Goal: Task Accomplishment & Management: Manage account settings

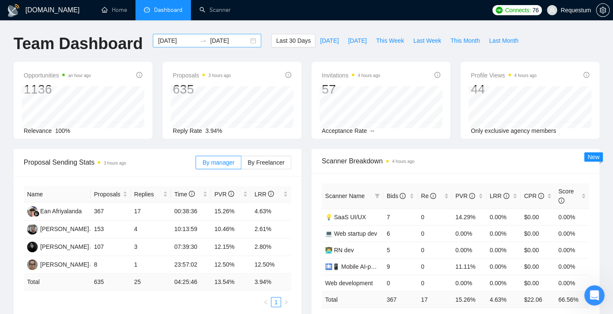
click at [174, 41] on input "2025-07-26" at bounding box center [177, 40] width 39 height 9
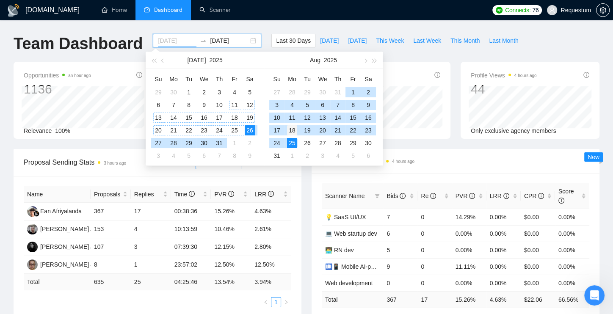
type input "2025-08-18"
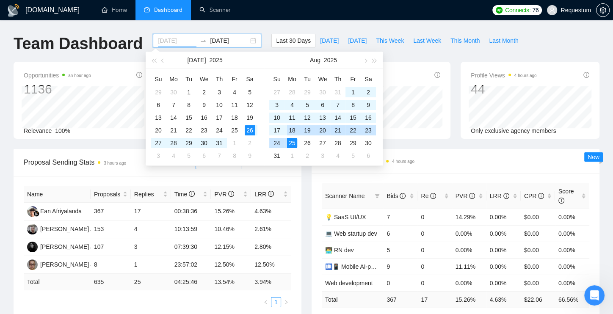
click at [291, 128] on div "18" at bounding box center [292, 130] width 10 height 10
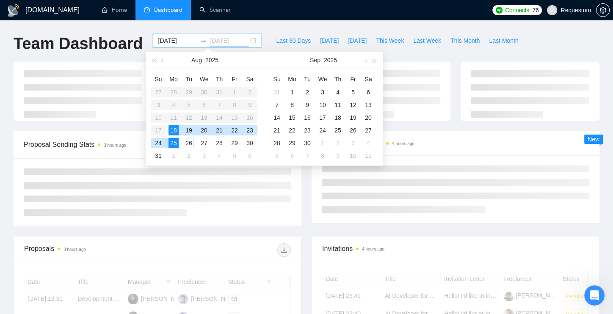
type input "2025-08-25"
click at [176, 141] on div "25" at bounding box center [174, 143] width 10 height 10
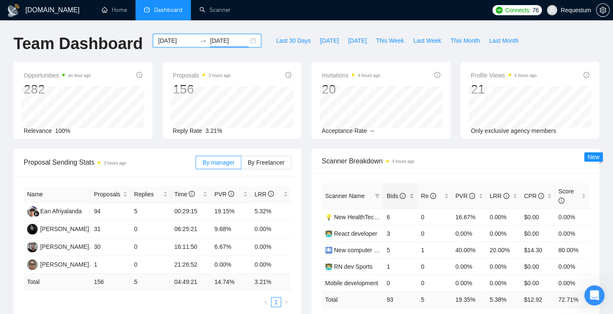
click at [414, 197] on div "Bids" at bounding box center [401, 195] width 28 height 9
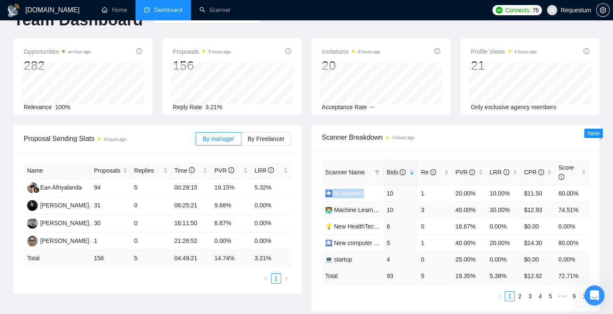
scroll to position [34, 0]
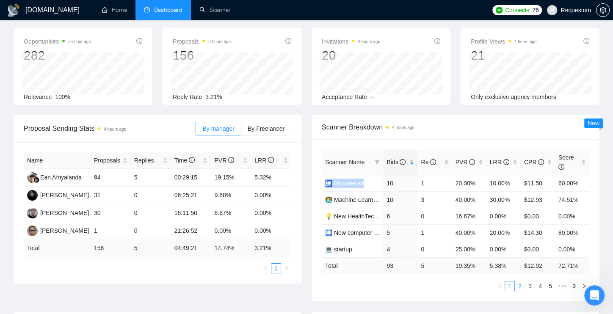
click at [520, 285] on link "2" at bounding box center [519, 286] width 9 height 9
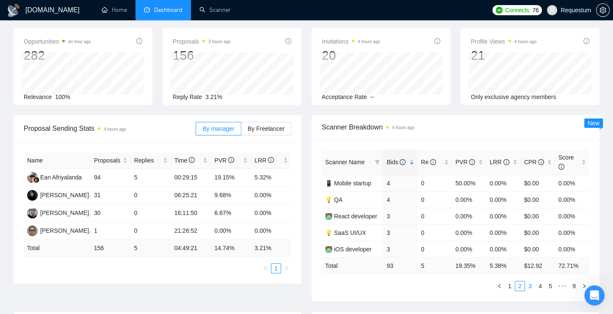
click at [531, 286] on link "3" at bounding box center [529, 286] width 9 height 9
click at [509, 286] on link "1" at bounding box center [509, 286] width 9 height 9
click at [523, 286] on link "2" at bounding box center [519, 286] width 9 height 9
click at [529, 285] on link "3" at bounding box center [529, 286] width 9 height 9
click at [536, 283] on link "4" at bounding box center [540, 286] width 9 height 9
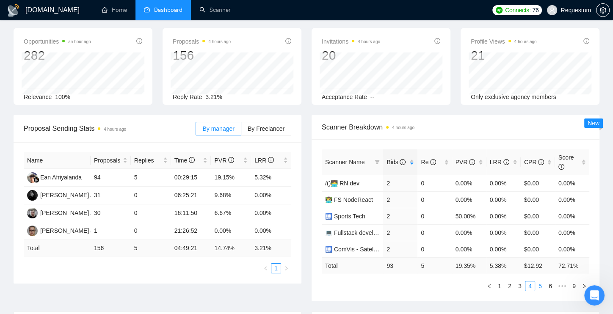
click at [542, 286] on link "5" at bounding box center [540, 286] width 9 height 9
click at [486, 285] on link "1" at bounding box center [485, 286] width 9 height 9
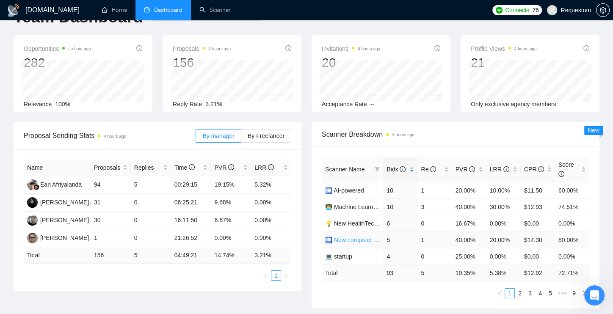
scroll to position [38, 0]
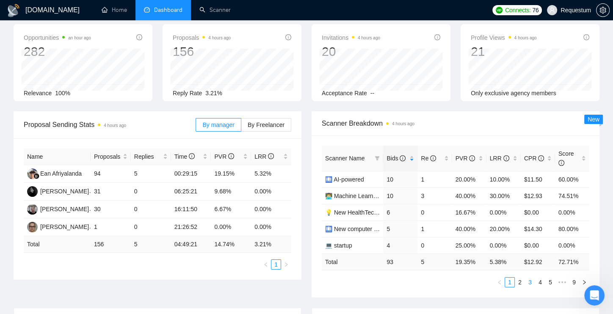
click at [533, 278] on link "3" at bounding box center [529, 282] width 9 height 9
click at [537, 281] on link "4" at bounding box center [540, 282] width 9 height 9
click at [540, 278] on link "5" at bounding box center [540, 282] width 9 height 9
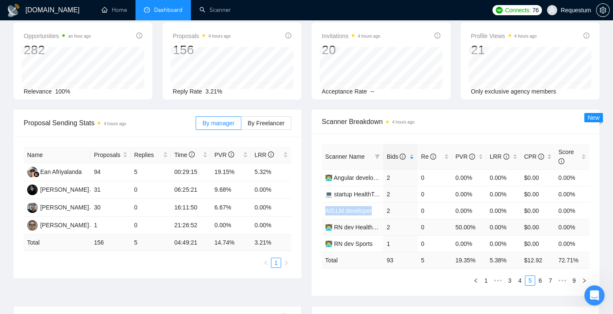
scroll to position [39, 0]
click at [484, 281] on link "1" at bounding box center [485, 280] width 9 height 9
click at [517, 278] on link "2" at bounding box center [519, 280] width 9 height 9
click at [527, 278] on link "3" at bounding box center [529, 280] width 9 height 9
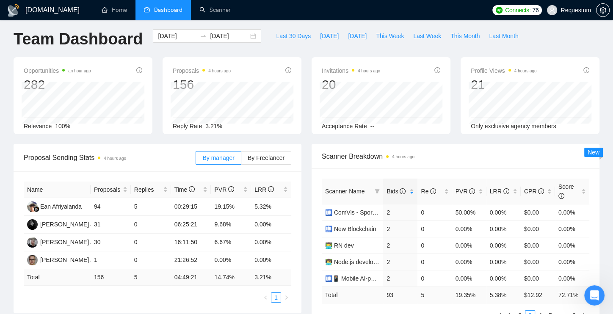
scroll to position [0, 0]
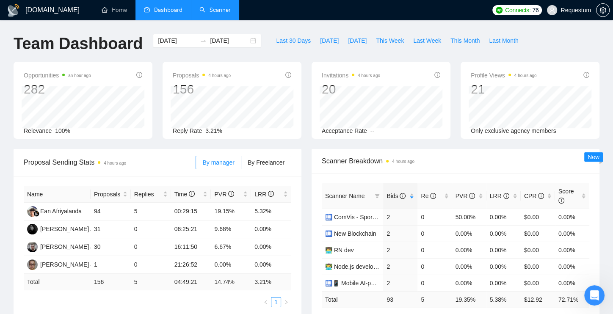
click at [205, 11] on link "Scanner" at bounding box center [214, 9] width 31 height 7
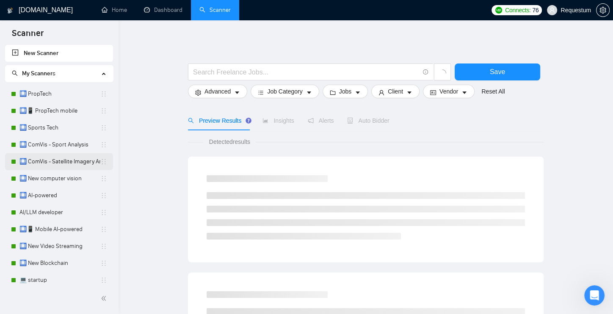
click at [59, 160] on link "🛄 ComVis - Satellite Imagery Analysis" at bounding box center [59, 161] width 81 height 17
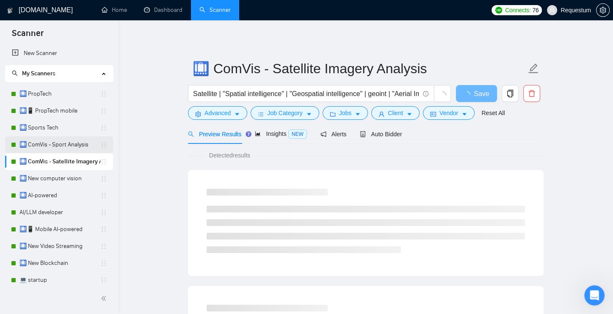
click at [53, 148] on link "🛄 ComVis - Sport Analysis" at bounding box center [59, 144] width 81 height 17
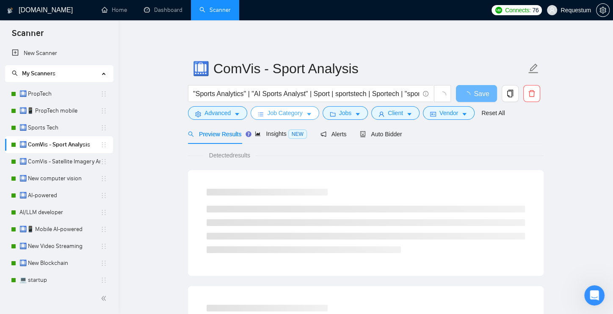
click at [297, 114] on span "Job Category" at bounding box center [284, 112] width 35 height 9
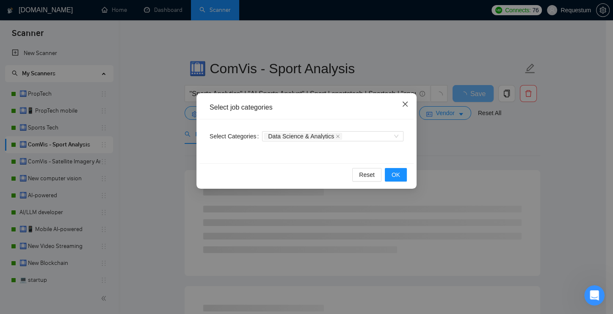
click at [403, 105] on icon "close" at bounding box center [405, 104] width 7 height 7
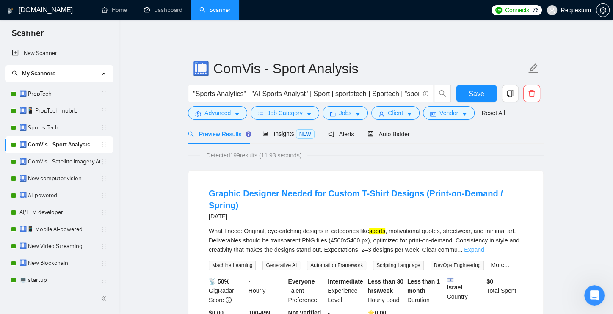
click at [484, 251] on link "Expand" at bounding box center [474, 249] width 20 height 7
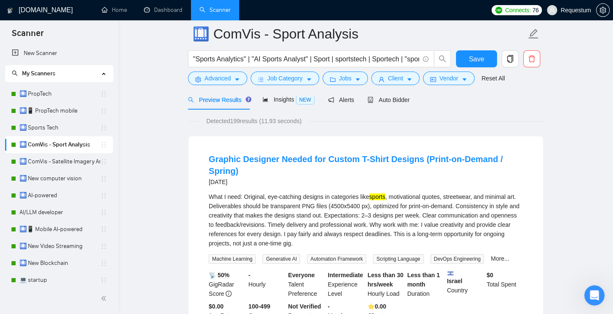
scroll to position [41, 0]
click at [182, 6] on link "Dashboard" at bounding box center [163, 9] width 39 height 7
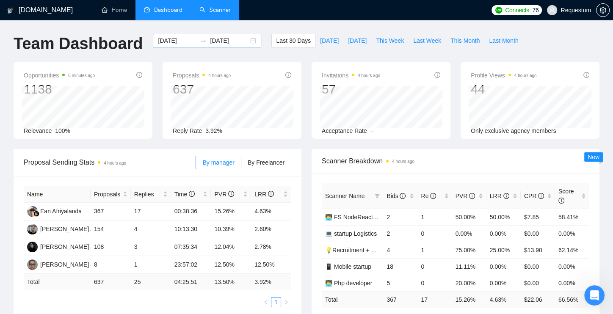
click at [170, 39] on input "2025-07-26" at bounding box center [177, 40] width 39 height 9
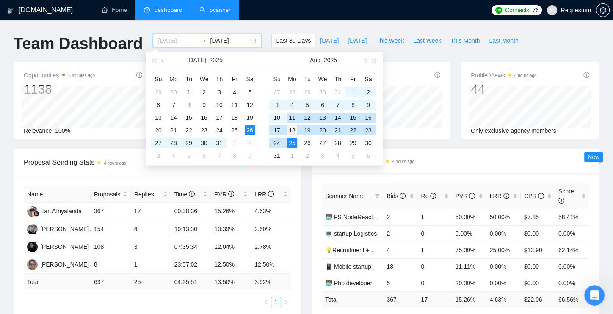
type input "2025-08-18"
click at [293, 129] on div "18" at bounding box center [292, 130] width 10 height 10
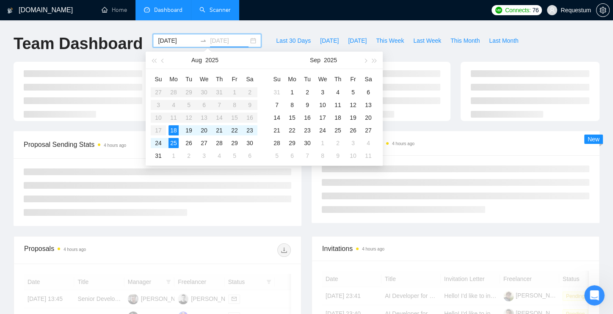
type input "2025-08-25"
click at [175, 142] on div "25" at bounding box center [174, 143] width 10 height 10
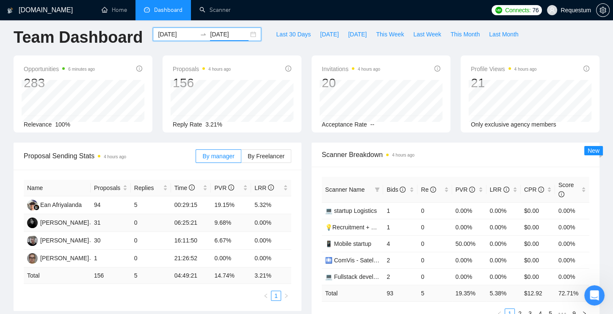
scroll to position [16, 0]
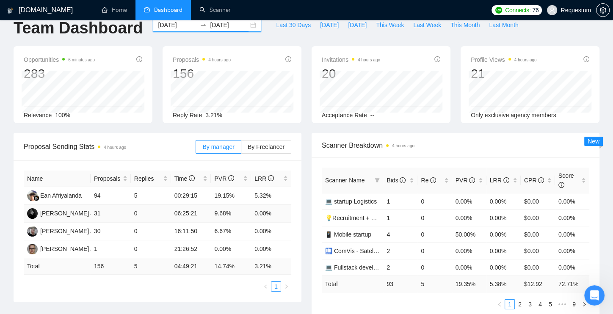
click at [96, 209] on td "31" at bounding box center [111, 214] width 40 height 18
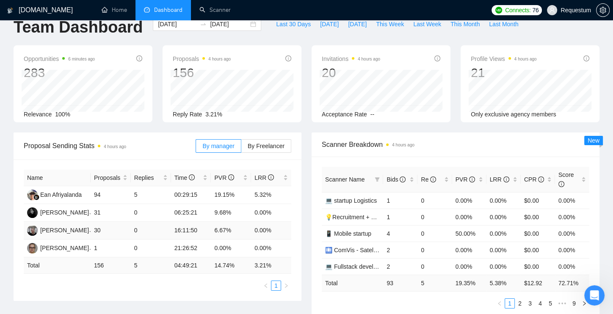
scroll to position [18, 0]
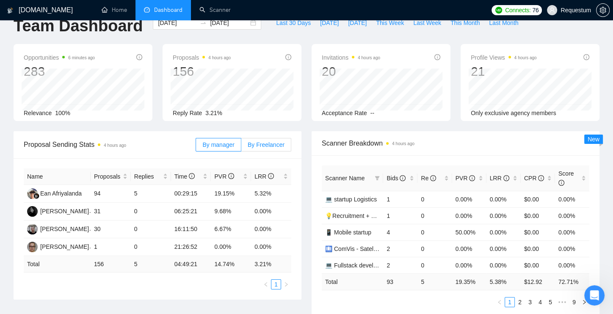
click at [257, 144] on span "By Freelancer" at bounding box center [266, 144] width 37 height 7
click at [241, 147] on input "By Freelancer" at bounding box center [241, 147] width 0 height 0
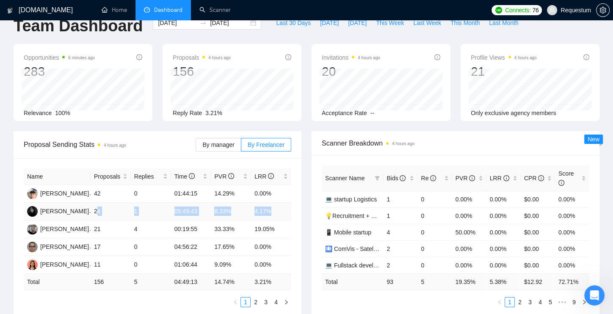
drag, startPoint x: 96, startPoint y: 210, endPoint x: 273, endPoint y: 206, distance: 176.6
click at [273, 206] on tr "Alex Kosenko 24 1 05:49:43 8.33% 4.17%" at bounding box center [158, 212] width 268 height 18
click at [224, 192] on td "14.29%" at bounding box center [231, 194] width 40 height 18
drag, startPoint x: 91, startPoint y: 229, endPoint x: 276, endPoint y: 227, distance: 185.5
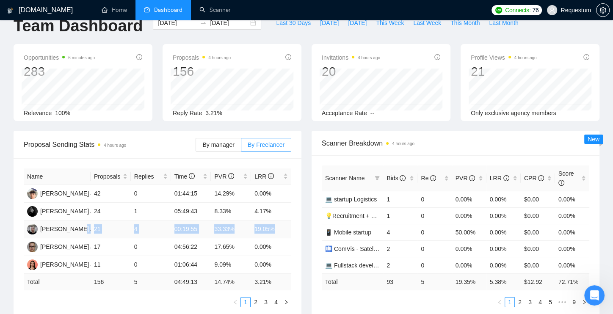
click at [276, 227] on tr "Pavlo Gagauz 21 4 00:19:55 33.33% 19.05%" at bounding box center [158, 230] width 268 height 18
click at [137, 229] on td "4" at bounding box center [151, 230] width 40 height 18
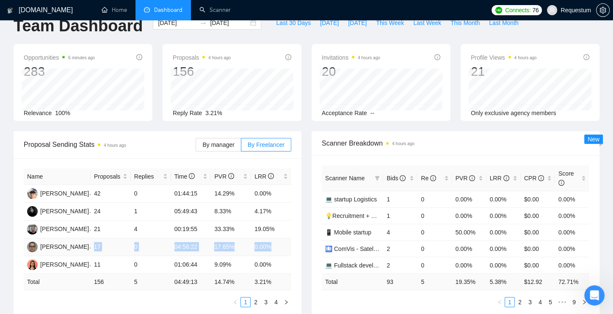
drag, startPoint x: 93, startPoint y: 247, endPoint x: 286, endPoint y: 243, distance: 193.5
click at [286, 243] on tr "Iryna Pichka 17 0 04:56:22 17.65% 0.00%" at bounding box center [158, 247] width 268 height 18
click at [135, 268] on td "0" at bounding box center [151, 265] width 40 height 18
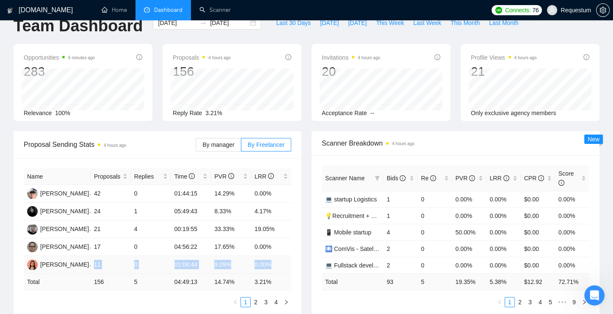
drag, startPoint x: 92, startPoint y: 266, endPoint x: 274, endPoint y: 266, distance: 182.1
click at [274, 266] on tr "Iryna Bohyta 11 0 01:06:44 9.09% 0.00%" at bounding box center [158, 265] width 268 height 18
click at [257, 299] on link "2" at bounding box center [255, 302] width 9 height 9
click at [111, 209] on td "6" at bounding box center [111, 212] width 40 height 18
click at [243, 302] on link "1" at bounding box center [245, 302] width 9 height 9
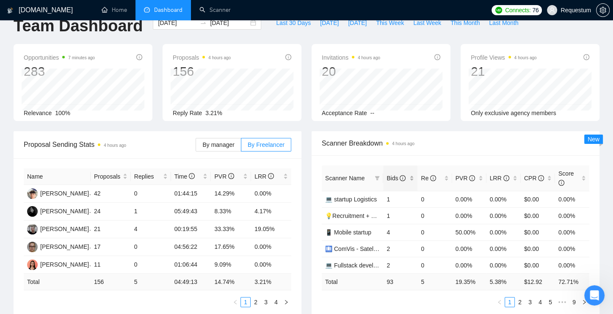
click at [414, 174] on div "Bids" at bounding box center [401, 178] width 28 height 9
click at [520, 298] on link "2" at bounding box center [519, 302] width 9 height 9
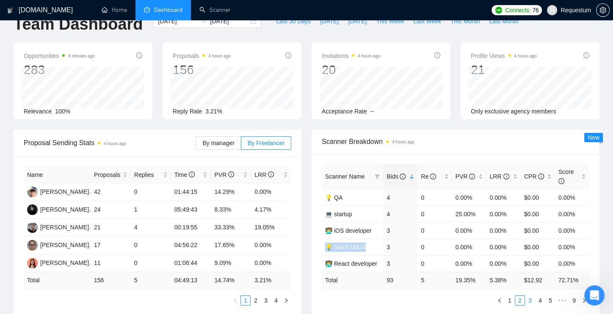
click at [533, 299] on link "3" at bounding box center [529, 300] width 9 height 9
click at [540, 298] on link "4" at bounding box center [540, 300] width 9 height 9
click at [522, 296] on link "3" at bounding box center [519, 300] width 9 height 9
click at [538, 296] on link "4" at bounding box center [540, 300] width 9 height 9
click at [517, 297] on link "3" at bounding box center [519, 300] width 9 height 9
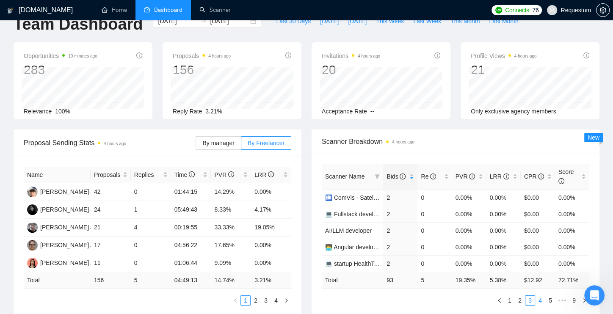
click at [541, 296] on link "4" at bounding box center [540, 300] width 9 height 9
click at [219, 211] on td "8.33%" at bounding box center [231, 210] width 40 height 18
click at [499, 296] on link "1" at bounding box center [499, 300] width 9 height 9
click at [520, 296] on link "2" at bounding box center [519, 300] width 9 height 9
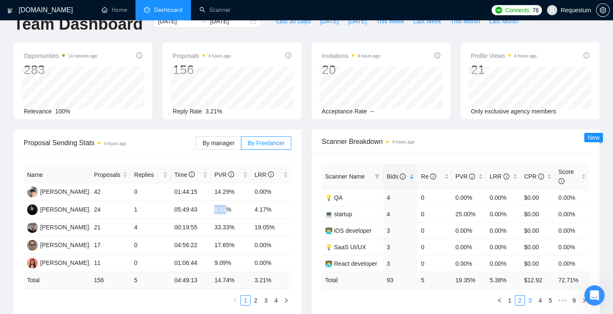
click at [528, 298] on link "3" at bounding box center [529, 300] width 9 height 9
click at [538, 299] on link "4" at bounding box center [540, 300] width 9 height 9
click at [546, 300] on link "6" at bounding box center [550, 300] width 9 height 9
click at [539, 301] on li "6" at bounding box center [544, 301] width 10 height 10
click at [534, 300] on link "5" at bounding box center [533, 300] width 9 height 9
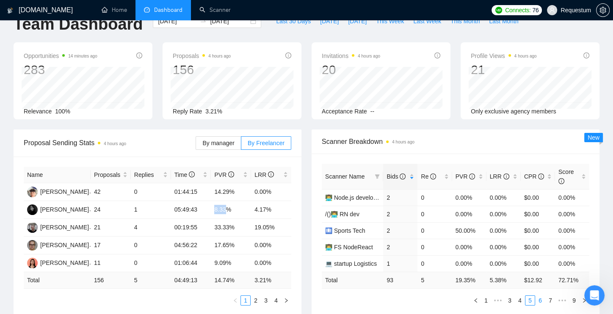
click at [543, 300] on link "6" at bounding box center [540, 300] width 9 height 9
click at [554, 300] on link "7" at bounding box center [553, 300] width 9 height 9
click at [562, 299] on link "8" at bounding box center [563, 300] width 9 height 9
click at [511, 298] on link "1" at bounding box center [509, 300] width 9 height 9
click at [522, 297] on link "2" at bounding box center [519, 300] width 9 height 9
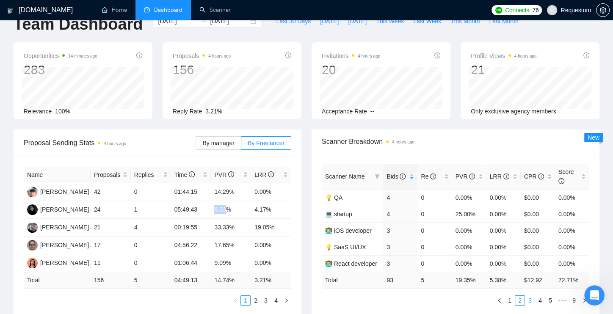
click at [528, 297] on link "3" at bounding box center [529, 300] width 9 height 9
click at [537, 300] on link "4" at bounding box center [540, 300] width 9 height 9
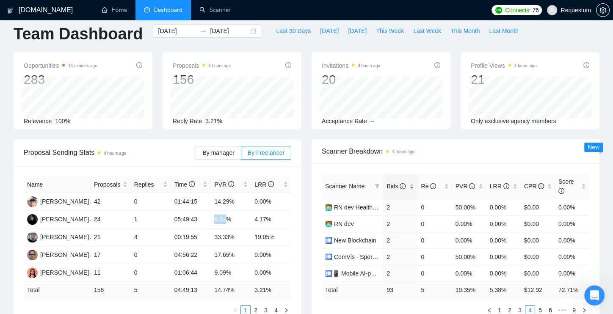
scroll to position [0, 0]
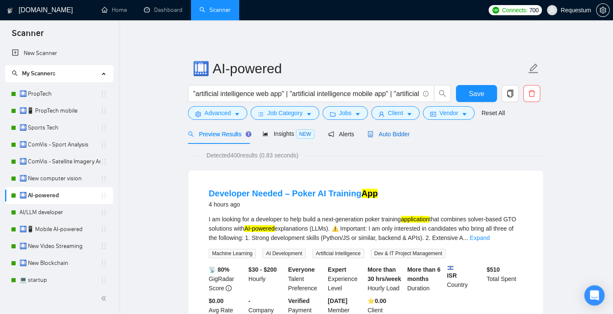
click at [406, 133] on span "Auto Bidder" at bounding box center [389, 134] width 42 height 7
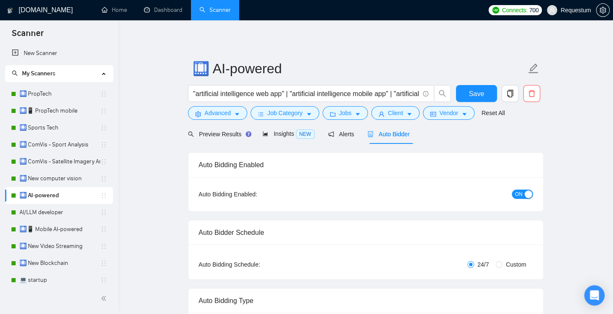
checkbox input "true"
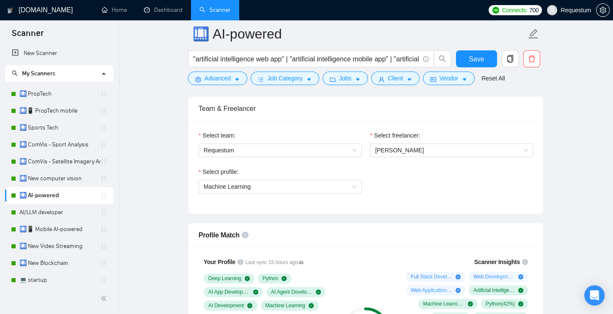
scroll to position [425, 0]
click at [393, 149] on span "Alex Kosenko" at bounding box center [399, 150] width 49 height 7
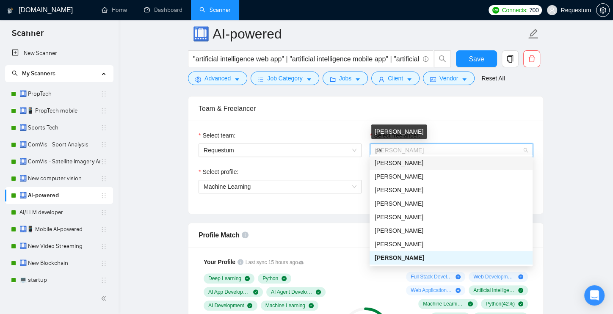
scroll to position [0, 0]
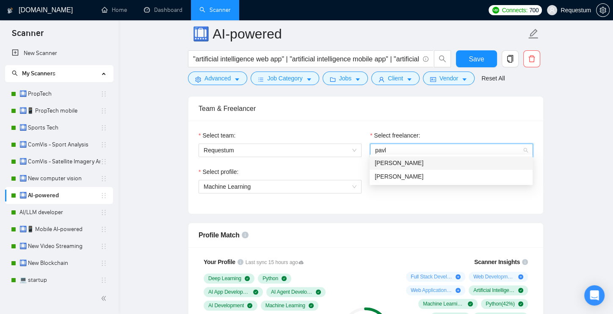
type input "pavlo"
click at [395, 164] on span "Pavlo Gagauz" at bounding box center [399, 163] width 49 height 7
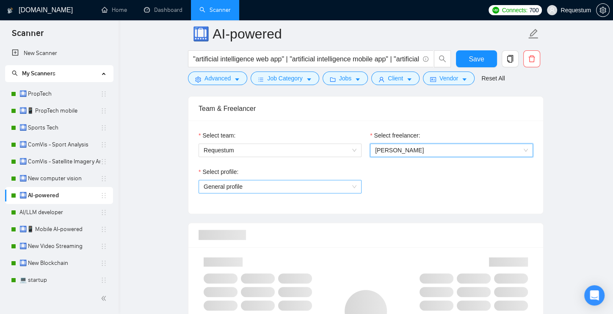
click at [217, 182] on span "General profile" at bounding box center [280, 186] width 153 height 13
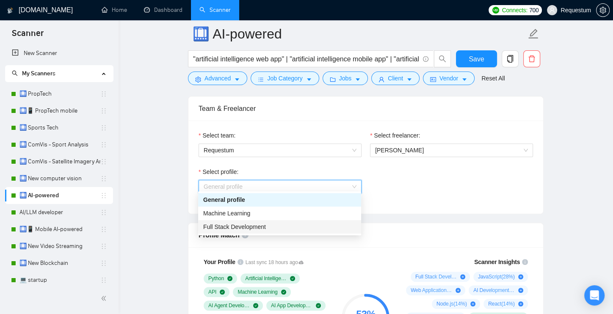
click at [232, 224] on span "Full Stack Development" at bounding box center [234, 227] width 63 height 7
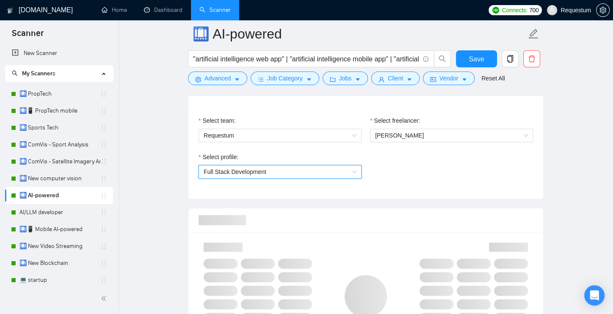
scroll to position [486, 0]
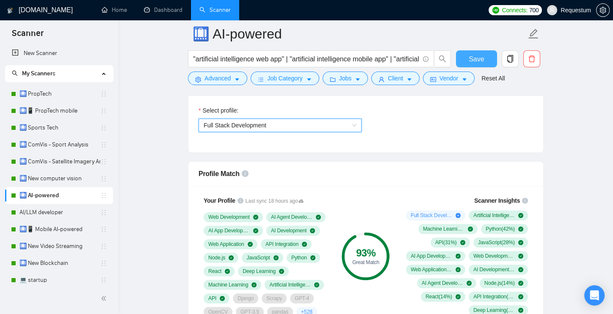
click at [472, 61] on span "Save" at bounding box center [476, 59] width 15 height 11
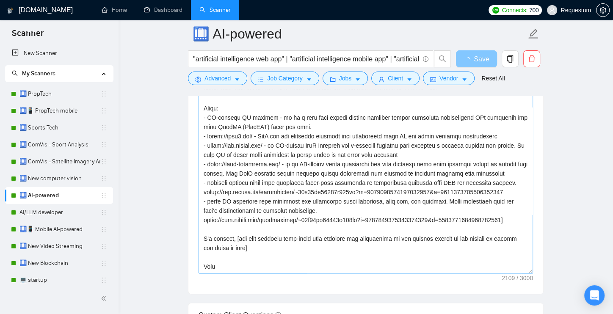
scroll to position [956, 0]
drag, startPoint x: 201, startPoint y: 260, endPoint x: 195, endPoint y: 259, distance: 6.0
click at [195, 259] on div "Cover letter template:" at bounding box center [365, 176] width 355 height 234
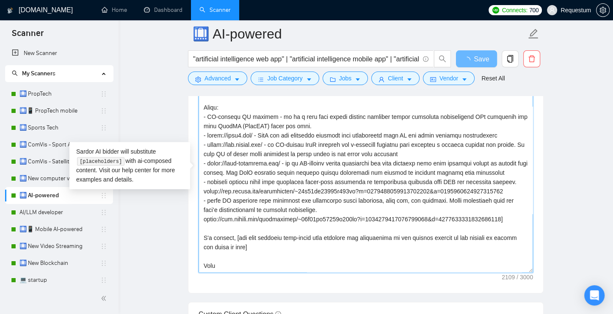
type textarea "[The cover letter should be pretty short but straight to the point, keep it und…"
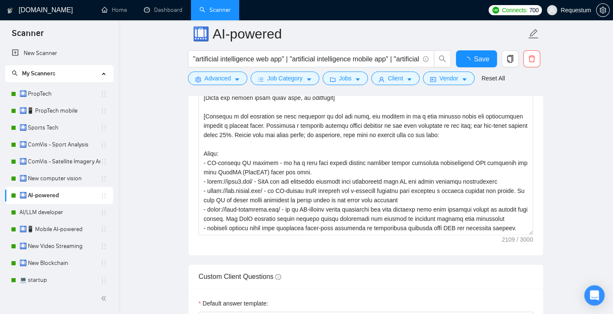
checkbox input "true"
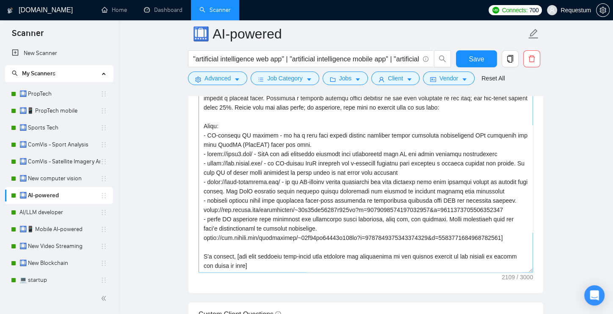
scroll to position [77, 0]
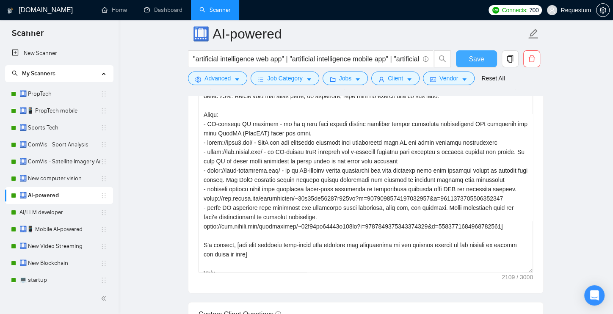
click at [469, 59] on span "Save" at bounding box center [476, 59] width 15 height 11
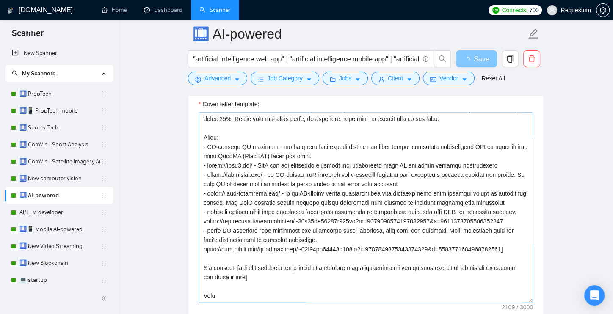
scroll to position [88, 0]
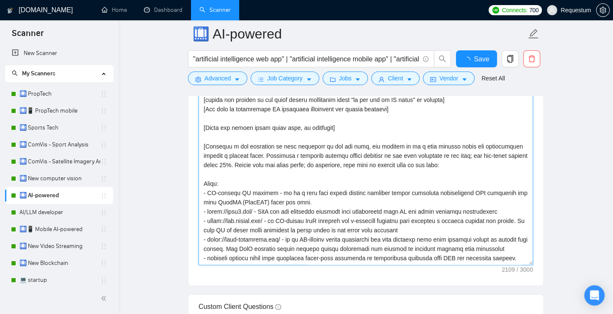
checkbox input "true"
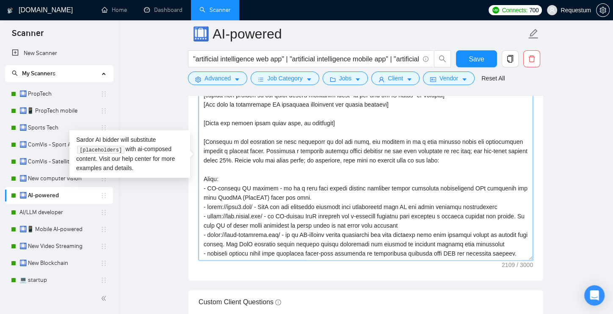
click at [269, 231] on textarea "Cover letter template:" at bounding box center [366, 165] width 334 height 191
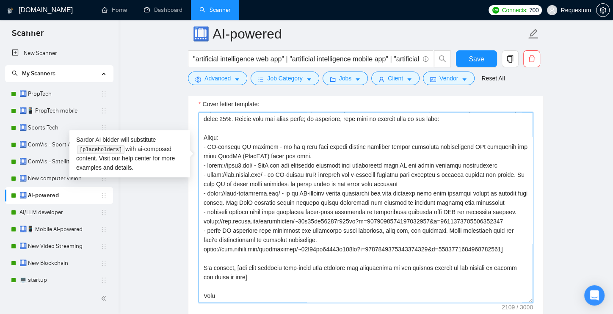
scroll to position [92, 0]
drag, startPoint x: 351, startPoint y: 234, endPoint x: 200, endPoint y: 223, distance: 150.7
click at [200, 223] on textarea "Cover letter template:" at bounding box center [366, 207] width 334 height 191
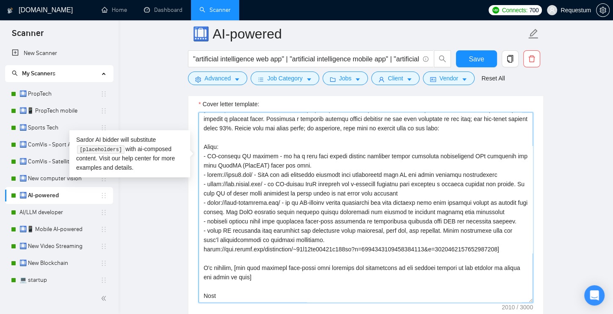
click at [376, 254] on textarea "Cover letter template:" at bounding box center [366, 207] width 334 height 191
drag, startPoint x: 361, startPoint y: 253, endPoint x: 198, endPoint y: 247, distance: 163.1
click at [199, 247] on textarea "Cover letter template:" at bounding box center [366, 207] width 334 height 191
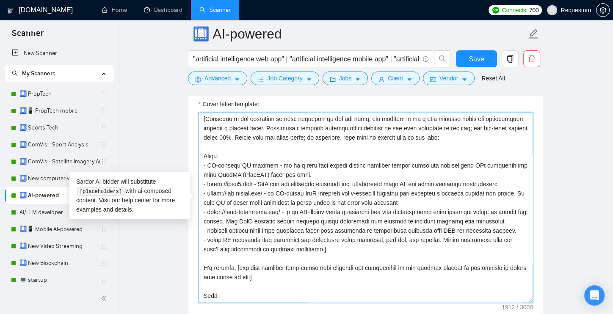
scroll to position [84, 0]
drag, startPoint x: 227, startPoint y: 290, endPoint x: 193, endPoint y: 285, distance: 35.0
click at [193, 285] on div "Cover letter template:" at bounding box center [365, 206] width 355 height 234
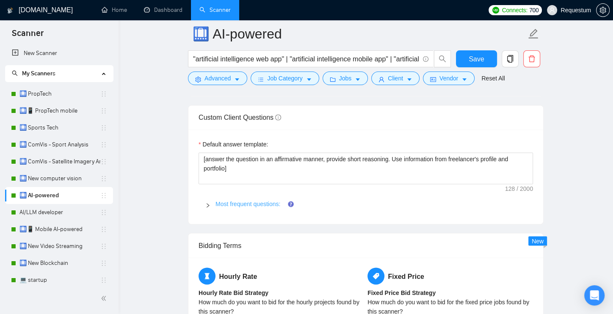
type textarea "[The cover letter should be pretty short but straight to the point, keep it und…"
click at [237, 201] on link "Most frequent questions:" at bounding box center [248, 204] width 65 height 7
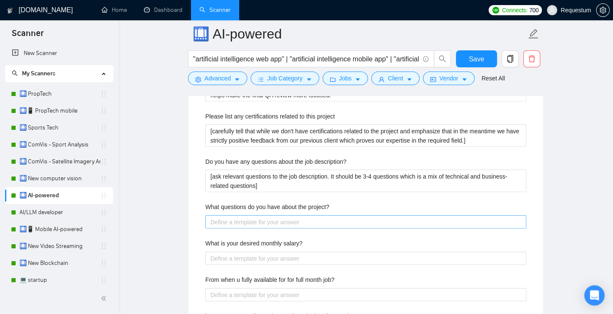
scroll to position [1601, 0]
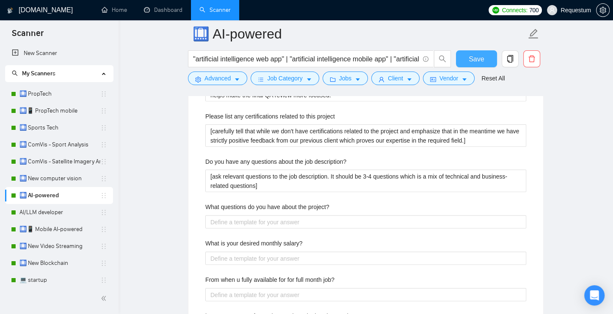
click at [470, 56] on span "Save" at bounding box center [476, 59] width 15 height 11
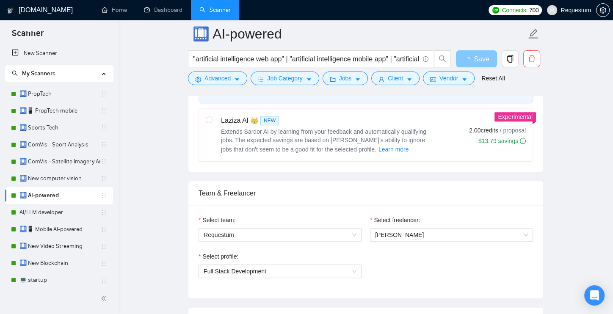
scroll to position [354, 0]
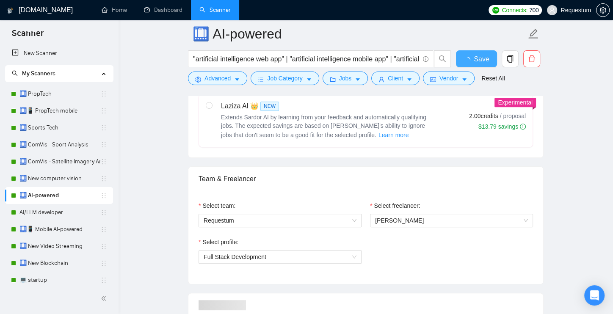
checkbox input "true"
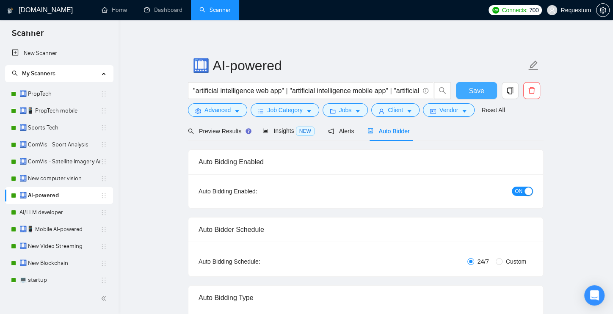
scroll to position [0, 0]
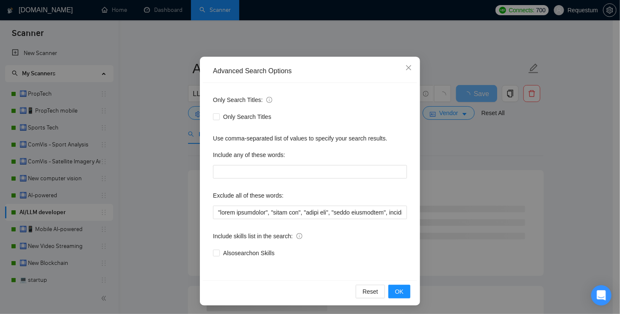
scroll to position [37, 0]
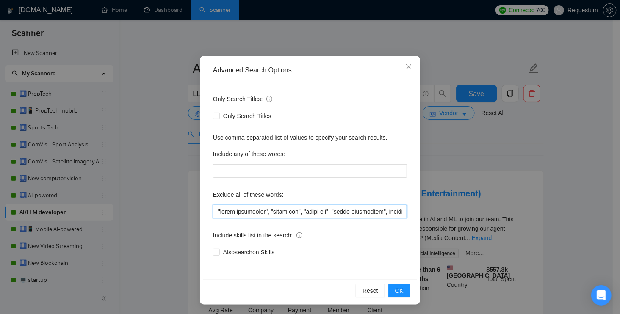
drag, startPoint x: 397, startPoint y: 212, endPoint x: 167, endPoint y: 210, distance: 229.5
click at [167, 210] on div "Advanced Search Options Only Search Titles: Only Search Titles Use comma-separa…" at bounding box center [310, 157] width 620 height 314
type input "shader, airtable, lovable, personal, n8n, "Freelance Project", "UI/UX", "Prompt…"
click at [400, 289] on span "OK" at bounding box center [399, 290] width 8 height 9
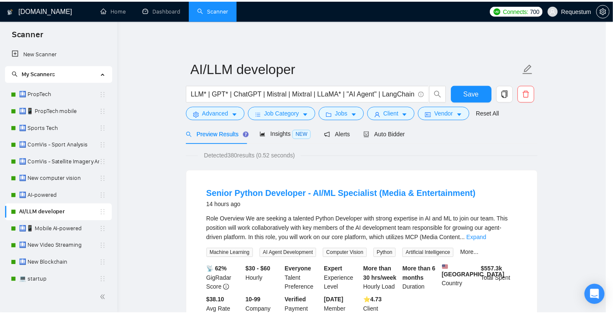
scroll to position [0, 0]
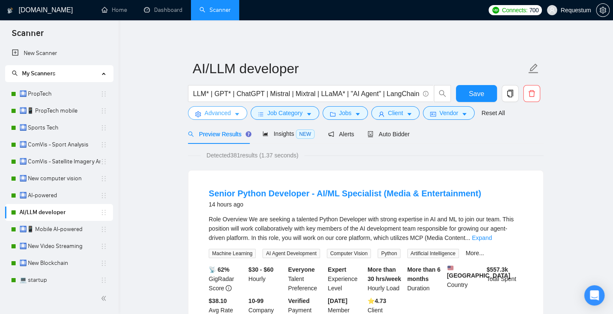
click at [243, 112] on button "Advanced" at bounding box center [217, 113] width 59 height 14
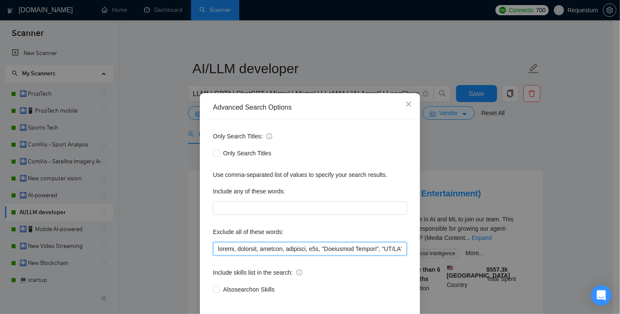
drag, startPoint x: 257, startPoint y: 249, endPoint x: 200, endPoint y: 243, distance: 57.0
click at [203, 243] on div "Only Search Titles: Only Search Titles Use comma-separated list of values to sp…" at bounding box center [310, 217] width 214 height 197
click at [257, 245] on input "text" at bounding box center [310, 249] width 194 height 14
click at [314, 251] on input "text" at bounding box center [310, 249] width 194 height 14
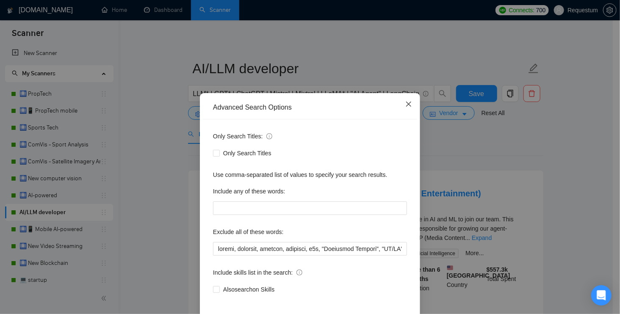
click at [409, 102] on span "Close" at bounding box center [408, 104] width 23 height 23
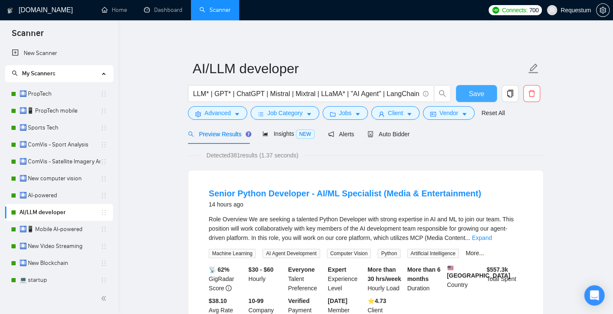
click at [473, 94] on span "Save" at bounding box center [476, 93] width 15 height 11
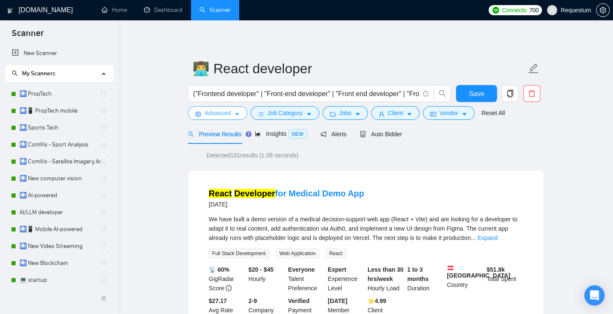
click at [240, 111] on span "caret-down" at bounding box center [237, 114] width 6 height 6
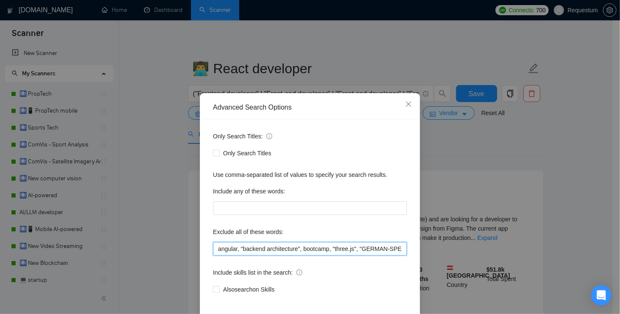
drag, startPoint x: 210, startPoint y: 248, endPoint x: 215, endPoint y: 249, distance: 4.8
click at [213, 248] on input "angular, "backend architecture", bootcamp, "three.js", "GERMAN-SPEAKING", "part…" at bounding box center [310, 249] width 194 height 14
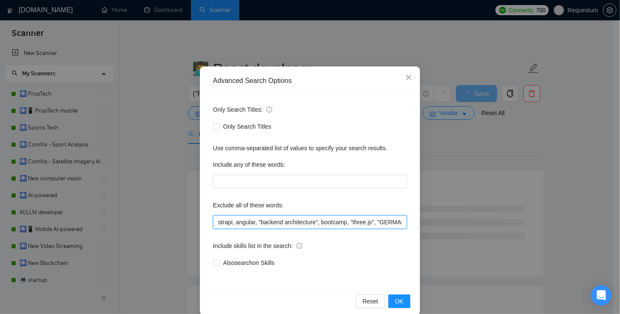
scroll to position [37, 0]
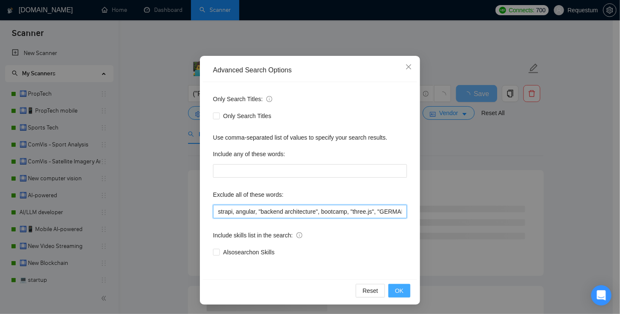
type input "strapi, angular, "backend architecture", bootcamp, "three.js", "GERMAN-SPEAKING…"
click at [395, 292] on span "OK" at bounding box center [399, 290] width 8 height 9
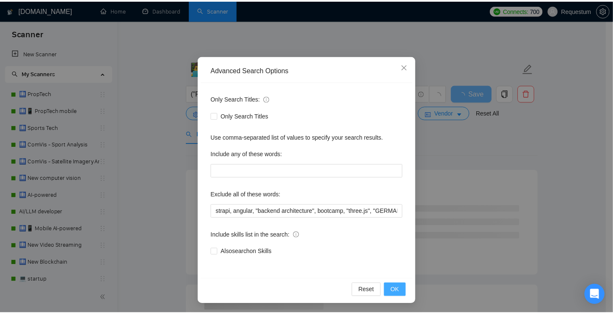
scroll to position [0, 0]
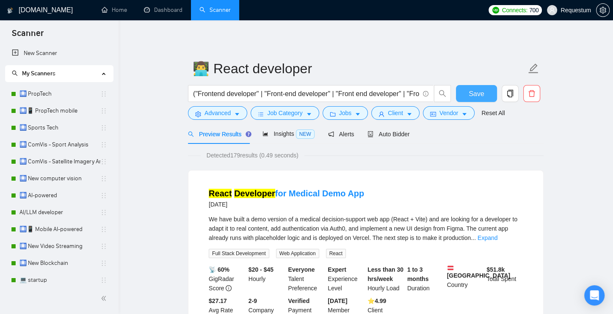
click at [473, 90] on span "Save" at bounding box center [476, 93] width 15 height 11
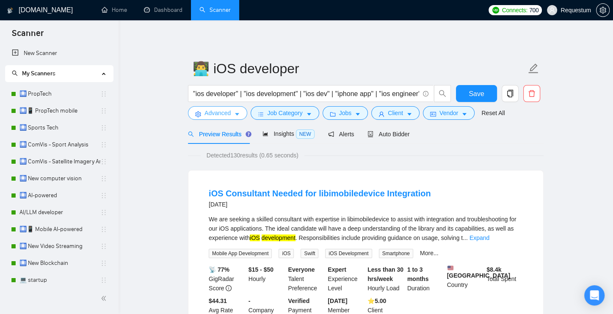
click at [233, 119] on button "Advanced" at bounding box center [217, 113] width 59 height 14
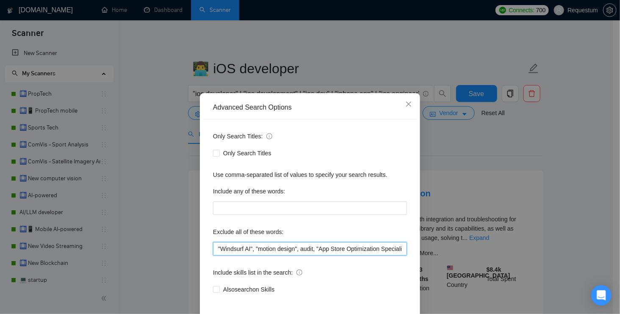
click at [213, 245] on input ""Windsurf AI", "motion design", audit, "App Store Optimization Specialist", "lo…" at bounding box center [310, 249] width 194 height 14
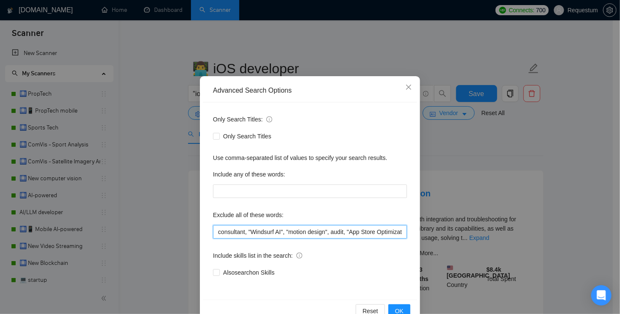
scroll to position [37, 0]
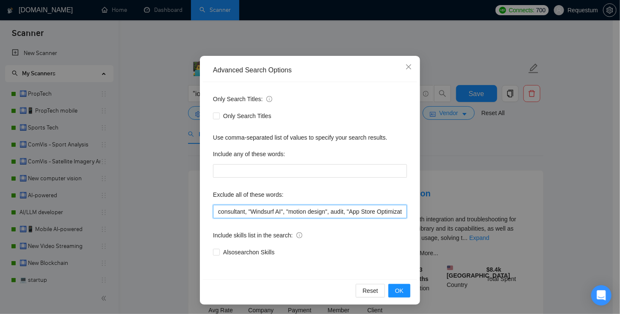
type input "consultant, "Windsurf AI", "motion design", audit, "App Store Optimization Spec…"
click at [402, 279] on div "Reset OK" at bounding box center [310, 290] width 214 height 22
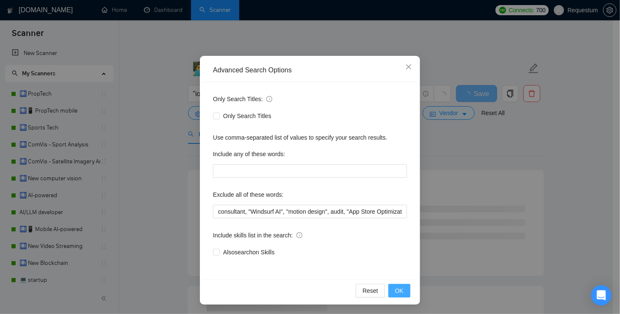
click at [402, 285] on button "OK" at bounding box center [399, 291] width 22 height 14
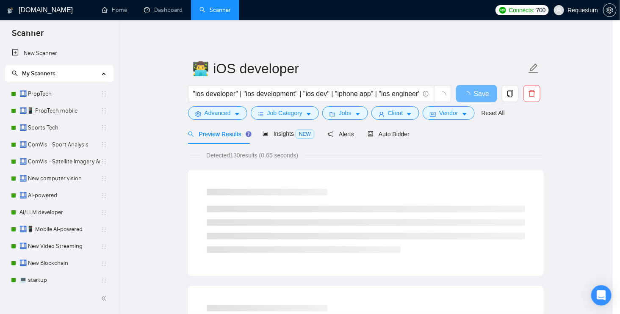
scroll to position [0, 0]
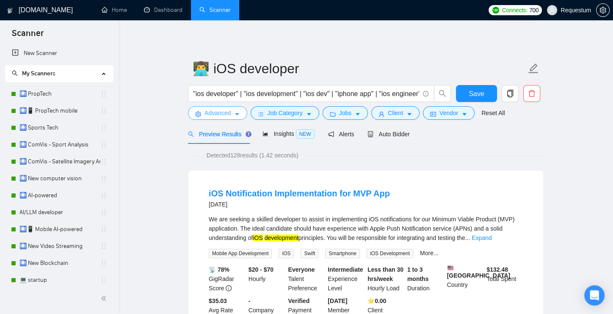
click at [240, 113] on button "Advanced" at bounding box center [217, 113] width 59 height 14
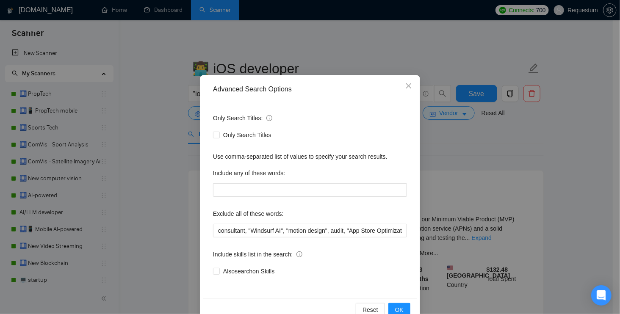
scroll to position [37, 0]
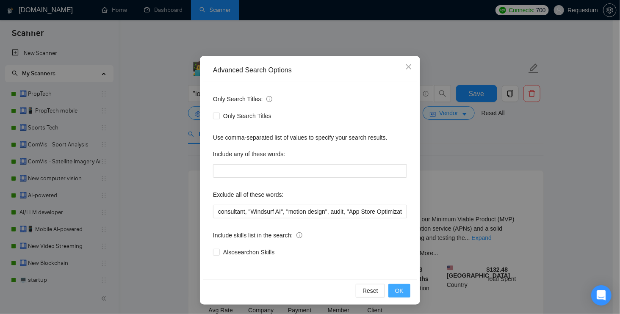
click at [390, 292] on button "OK" at bounding box center [399, 291] width 22 height 14
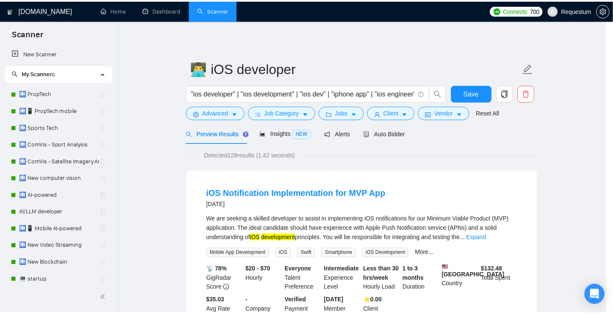
scroll to position [0, 0]
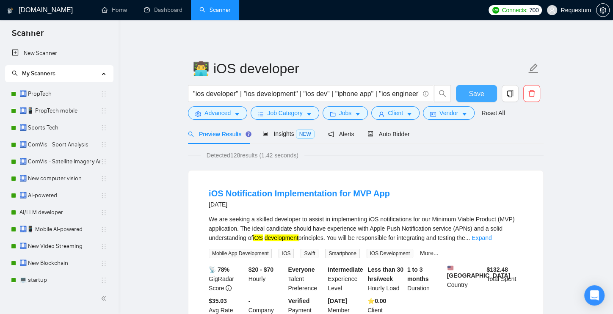
click at [478, 92] on span "Save" at bounding box center [476, 93] width 15 height 11
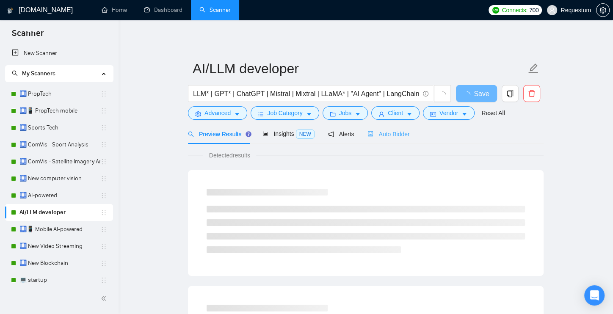
click at [398, 128] on div "Auto Bidder" at bounding box center [389, 134] width 42 height 20
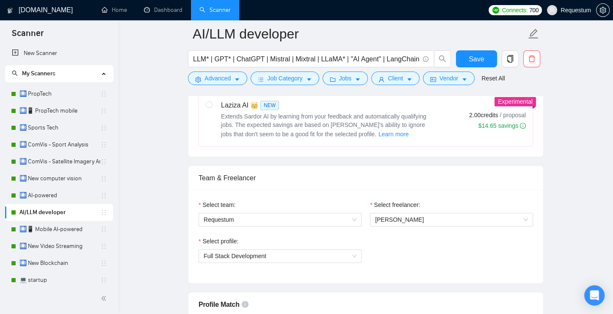
scroll to position [521, 0]
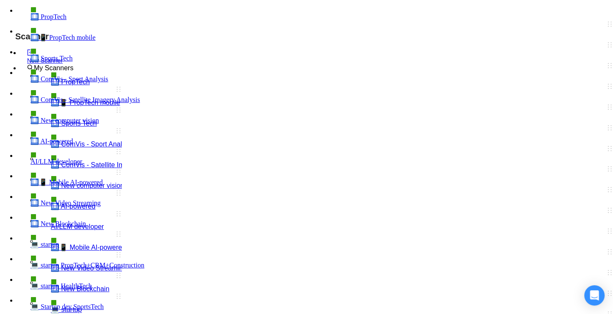
paste input "AI coach"
type input ""AI coach", suno, sunoai, "Product Owner", individual, "unreal engine", Windsur…"
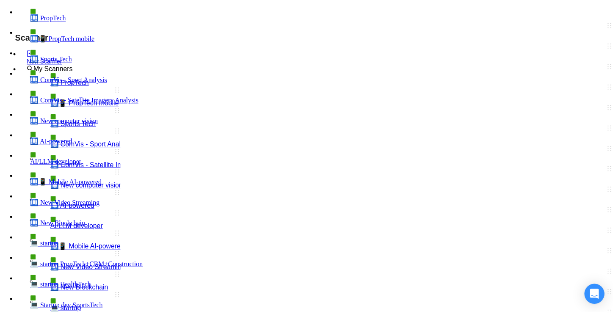
scroll to position [0, 0]
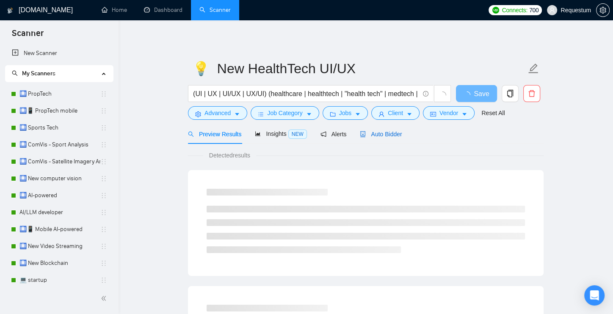
click at [384, 135] on span "Auto Bidder" at bounding box center [381, 134] width 42 height 7
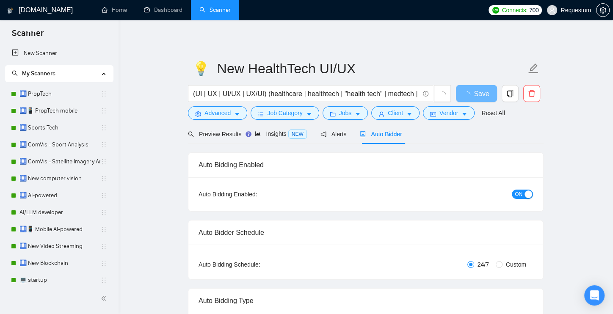
checkbox input "true"
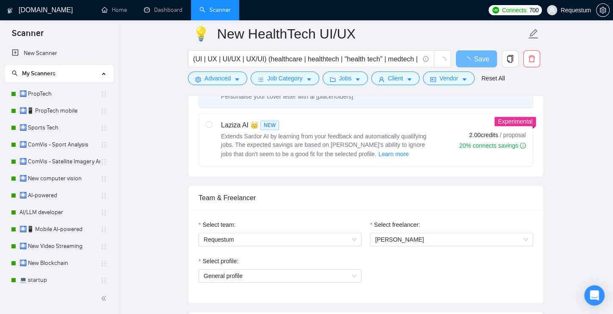
scroll to position [459, 0]
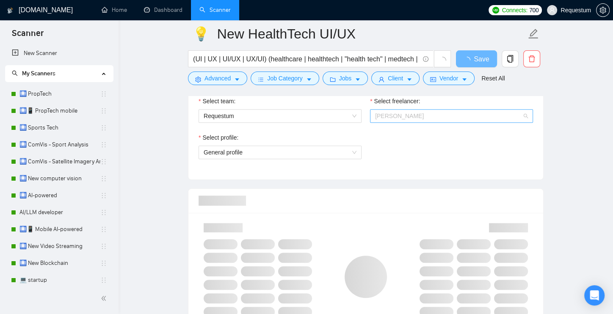
click at [404, 113] on span "[PERSON_NAME]" at bounding box center [399, 116] width 49 height 7
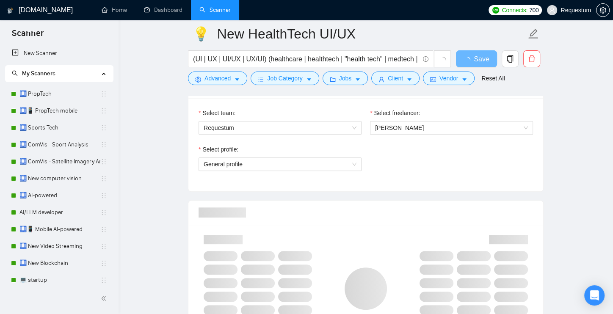
scroll to position [441, 0]
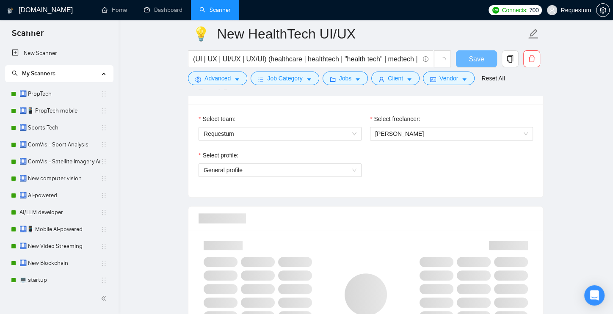
scroll to position [441, 0]
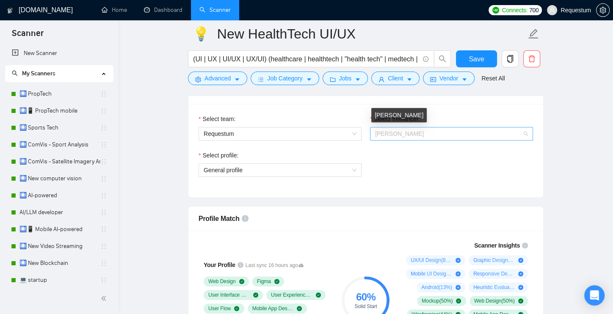
click at [381, 132] on span "[PERSON_NAME]" at bounding box center [399, 133] width 49 height 7
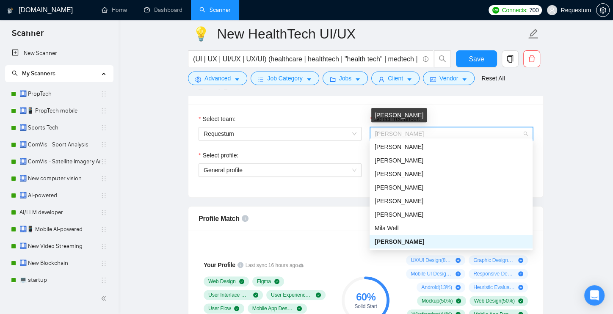
scroll to position [0, 0]
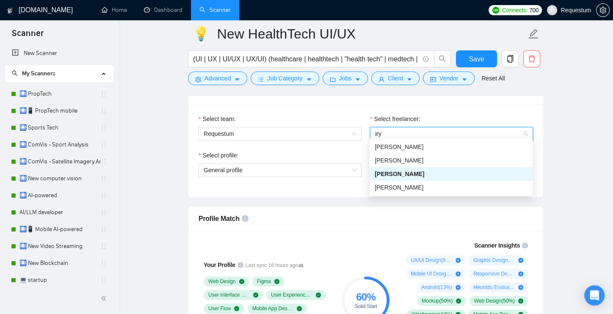
type input "iryn"
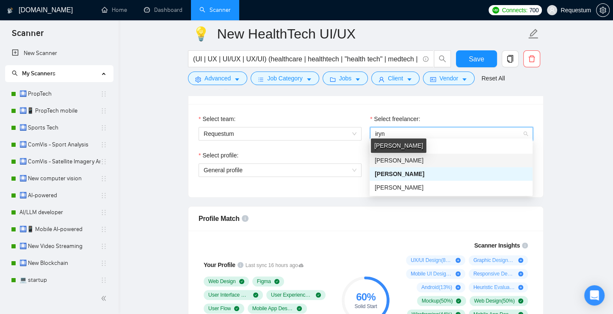
click at [398, 163] on span "[PERSON_NAME]" at bounding box center [399, 160] width 49 height 7
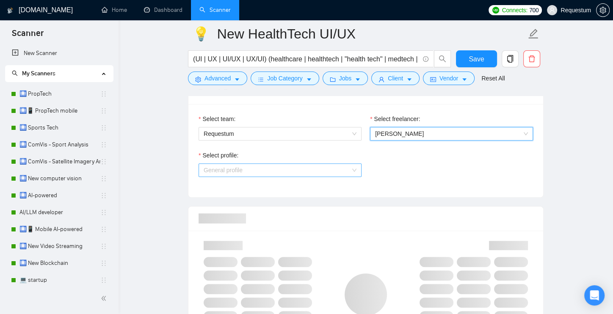
click at [332, 168] on span "General profile" at bounding box center [280, 170] width 153 height 13
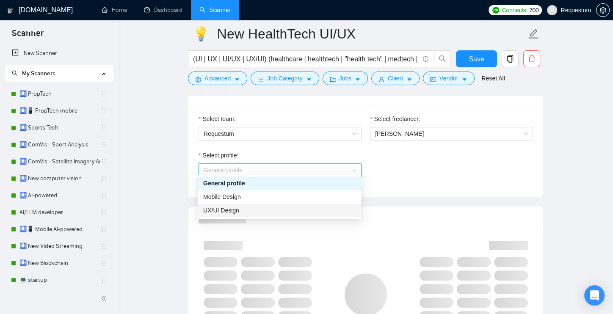
click at [246, 206] on div "UX/UI Design" at bounding box center [279, 210] width 153 height 9
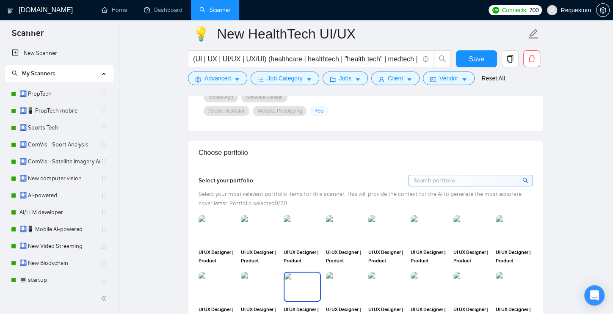
scroll to position [731, 0]
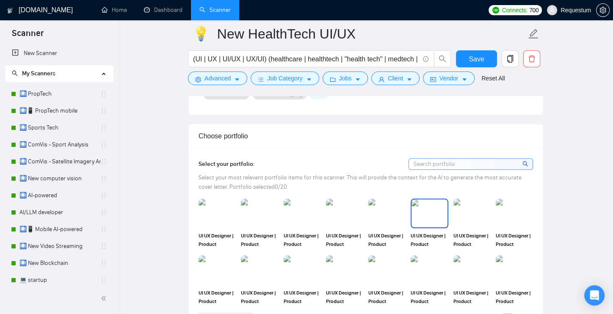
click at [439, 227] on img at bounding box center [430, 213] width 36 height 28
click at [468, 227] on img at bounding box center [472, 213] width 36 height 28
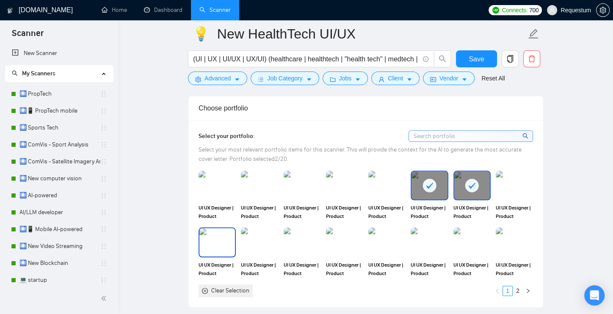
scroll to position [759, 0]
click at [399, 256] on img at bounding box center [387, 242] width 36 height 28
click at [520, 295] on link "2" at bounding box center [517, 290] width 9 height 9
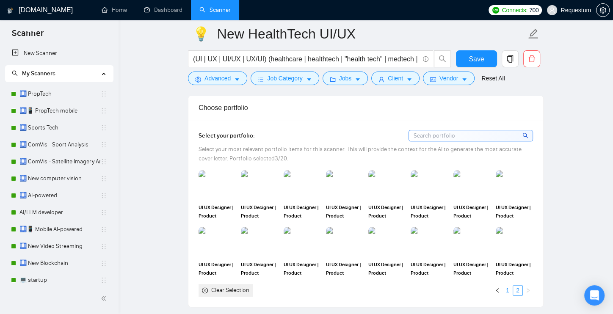
click at [506, 295] on link "1" at bounding box center [507, 290] width 9 height 9
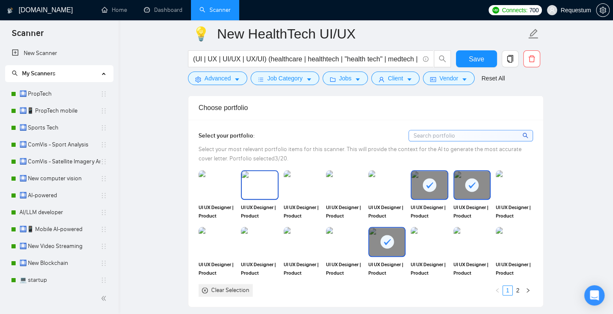
click at [255, 199] on img at bounding box center [260, 185] width 36 height 28
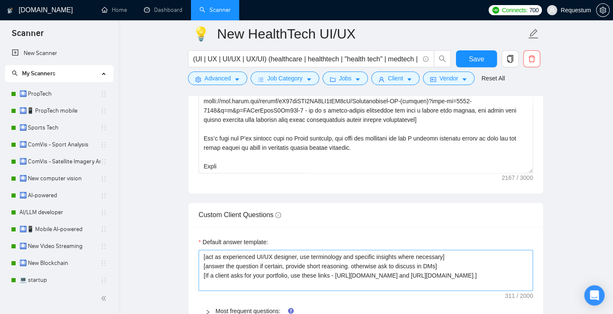
scroll to position [1216, 0]
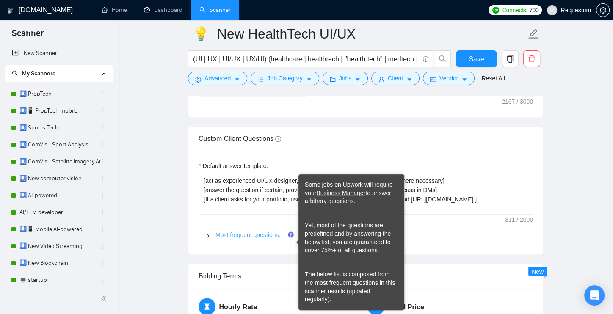
click at [275, 238] on link "Most frequent questions:" at bounding box center [248, 234] width 65 height 7
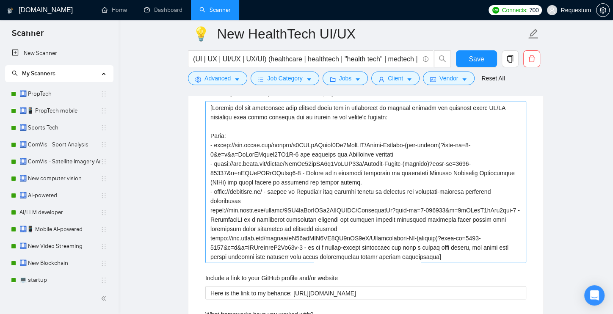
scroll to position [1391, 0]
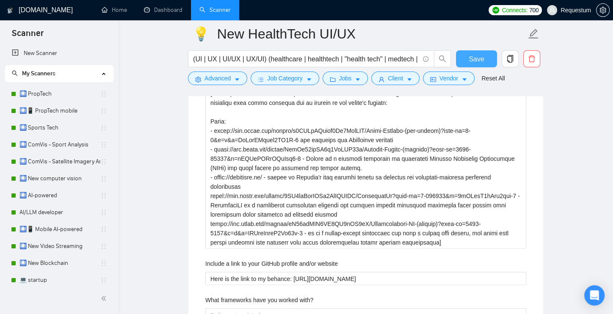
click at [470, 58] on span "Save" at bounding box center [476, 59] width 15 height 11
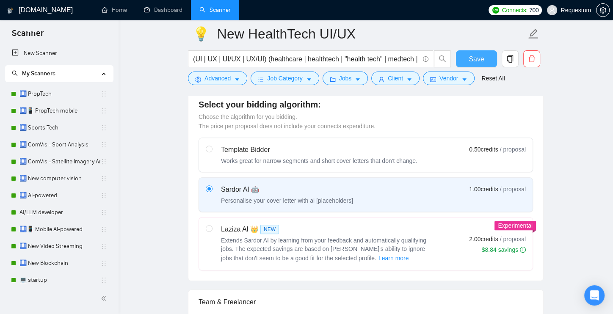
scroll to position [421, 0]
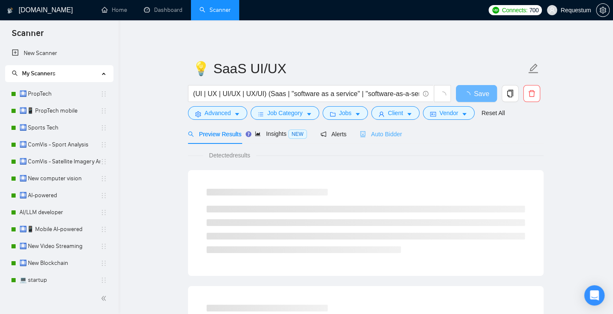
click at [395, 128] on div "Auto Bidder" at bounding box center [381, 134] width 42 height 20
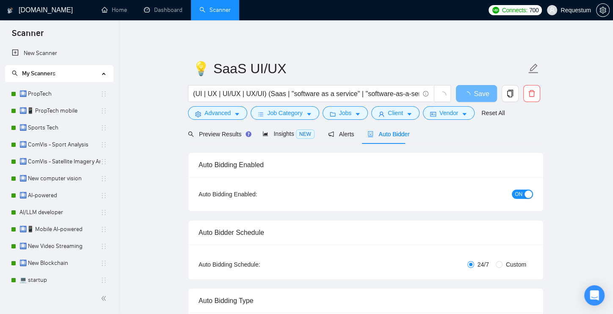
checkbox input "true"
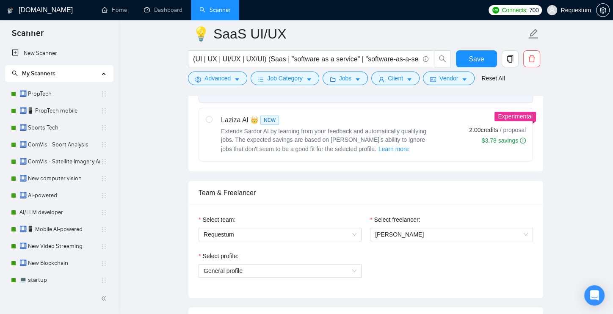
scroll to position [357, 0]
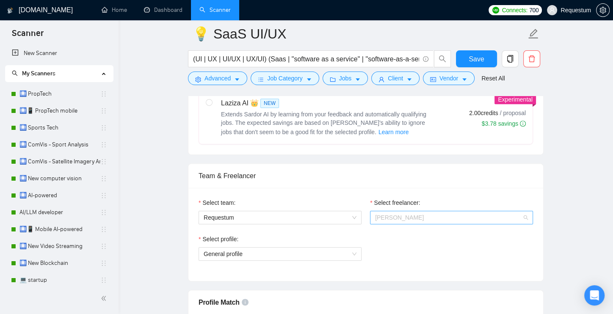
click at [417, 215] on span "[PERSON_NAME]" at bounding box center [451, 217] width 153 height 13
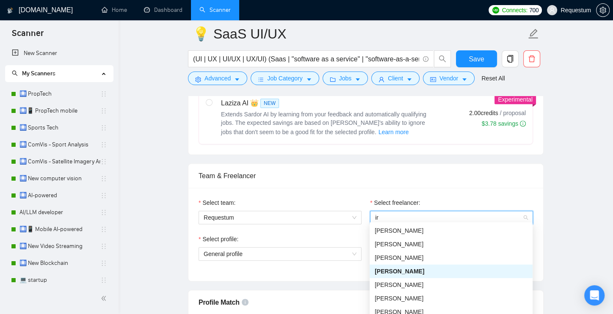
scroll to position [0, 0]
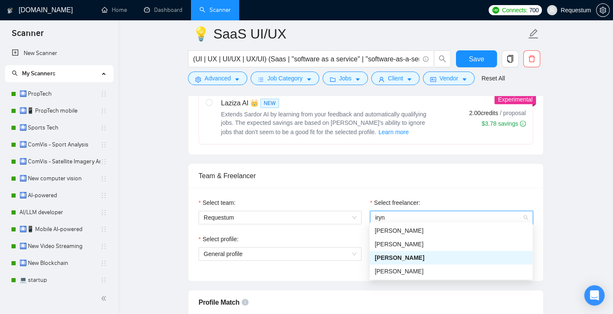
type input "[PERSON_NAME]"
click at [378, 246] on div "[PERSON_NAME]" at bounding box center [399, 242] width 55 height 14
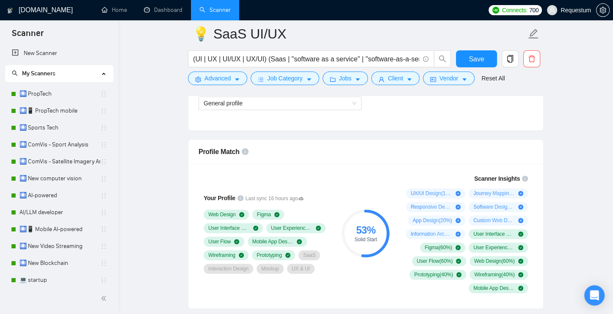
scroll to position [466, 0]
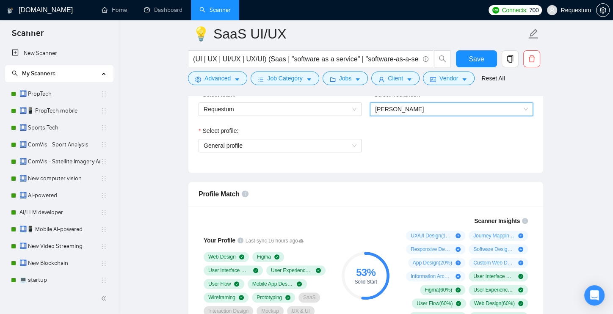
click at [429, 110] on span "[PERSON_NAME]" at bounding box center [451, 109] width 153 height 13
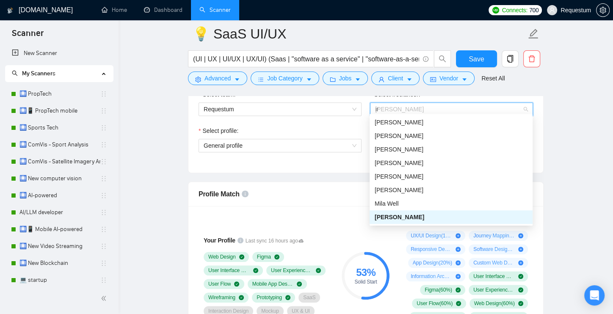
scroll to position [0, 0]
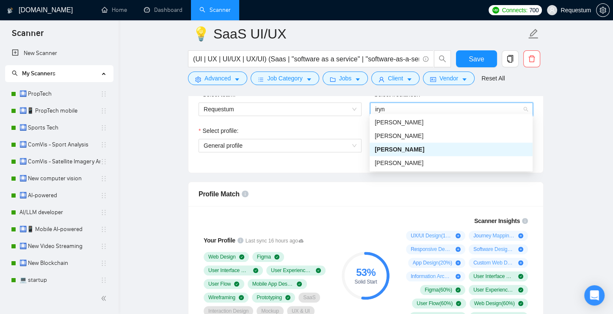
type input "[PERSON_NAME]"
click at [398, 133] on span "[PERSON_NAME]" at bounding box center [399, 136] width 49 height 7
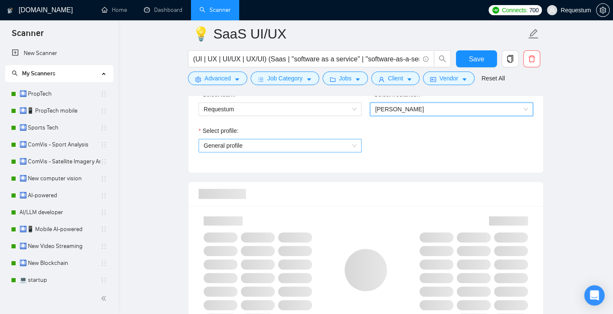
click at [341, 145] on span "General profile" at bounding box center [280, 145] width 153 height 13
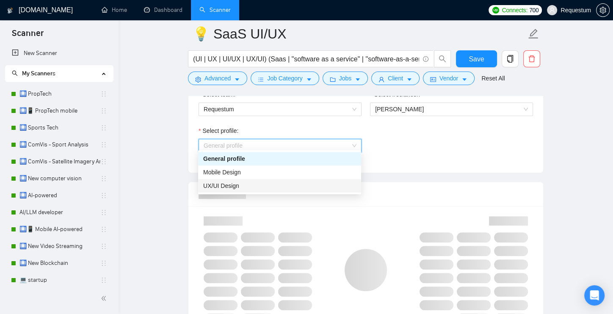
click at [238, 188] on span "UX/UI Design" at bounding box center [221, 185] width 36 height 7
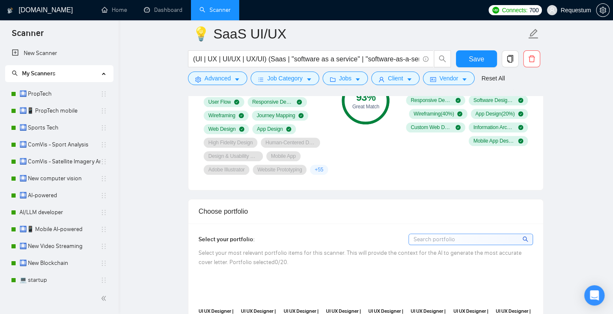
scroll to position [744, 0]
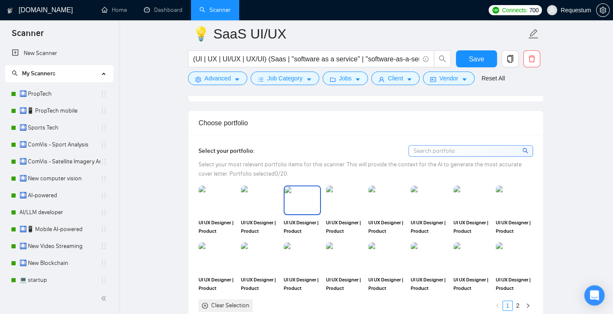
click at [304, 214] on img at bounding box center [303, 200] width 36 height 28
click at [390, 209] on img at bounding box center [387, 200] width 36 height 28
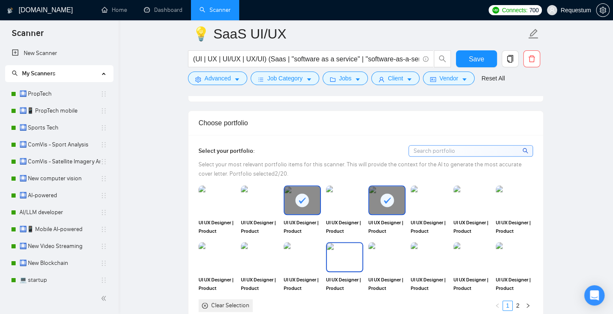
click at [329, 260] on img at bounding box center [345, 257] width 36 height 28
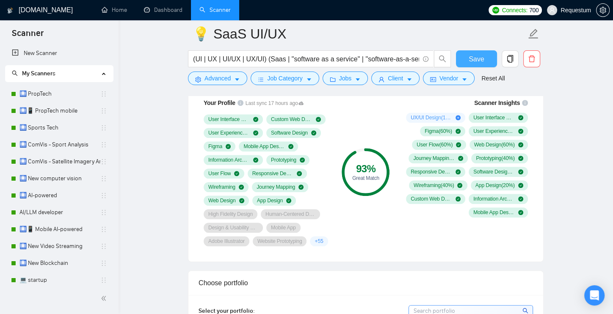
scroll to position [543, 0]
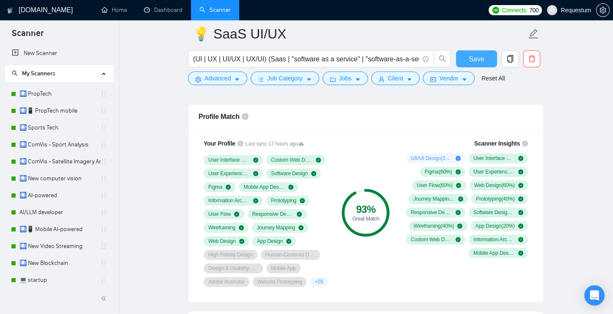
click at [466, 64] on button "Save" at bounding box center [476, 58] width 41 height 17
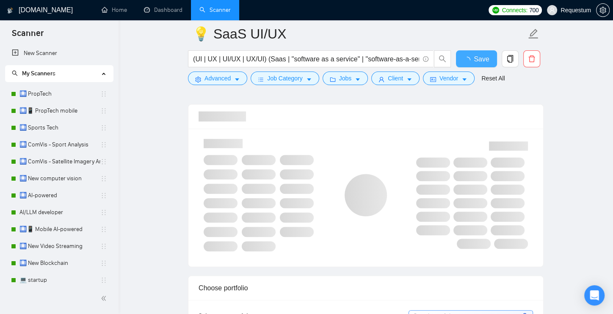
checkbox input "true"
